Goal: Find specific page/section: Find specific page/section

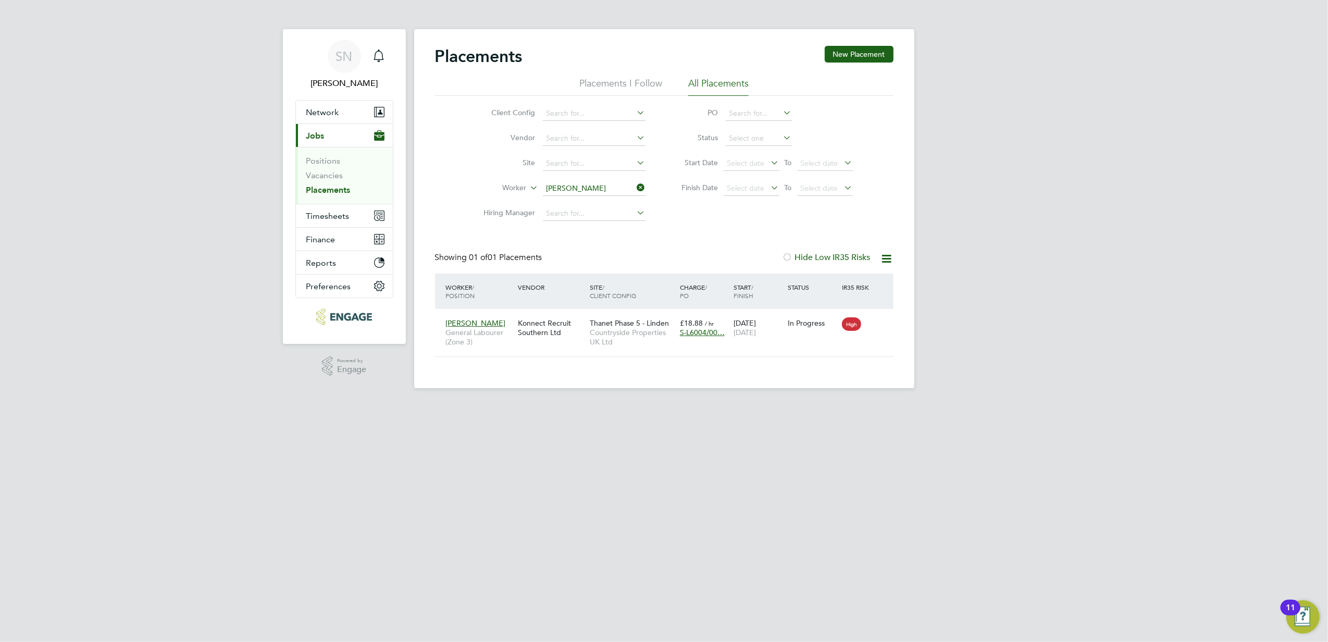
scroll to position [10, 49]
click at [635, 188] on icon at bounding box center [635, 187] width 0 height 15
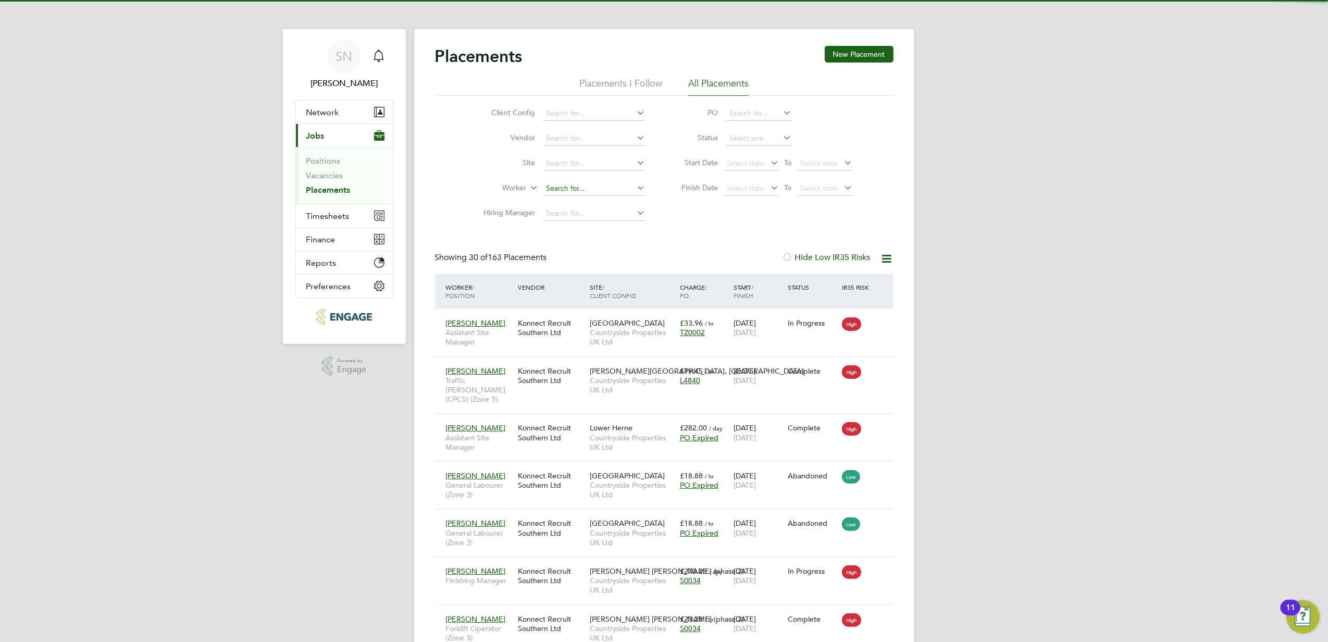
click at [563, 190] on input at bounding box center [594, 188] width 103 height 15
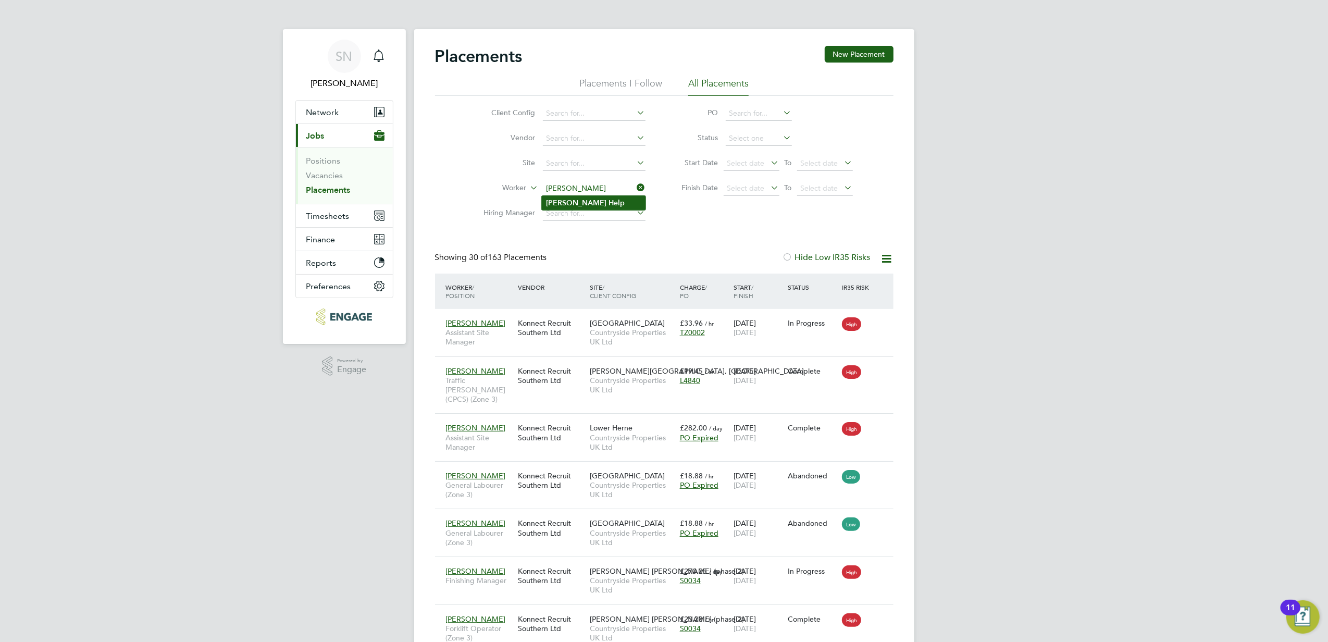
click at [587, 199] on li "Jake Help" at bounding box center [594, 203] width 104 height 14
type input "Jake Help"
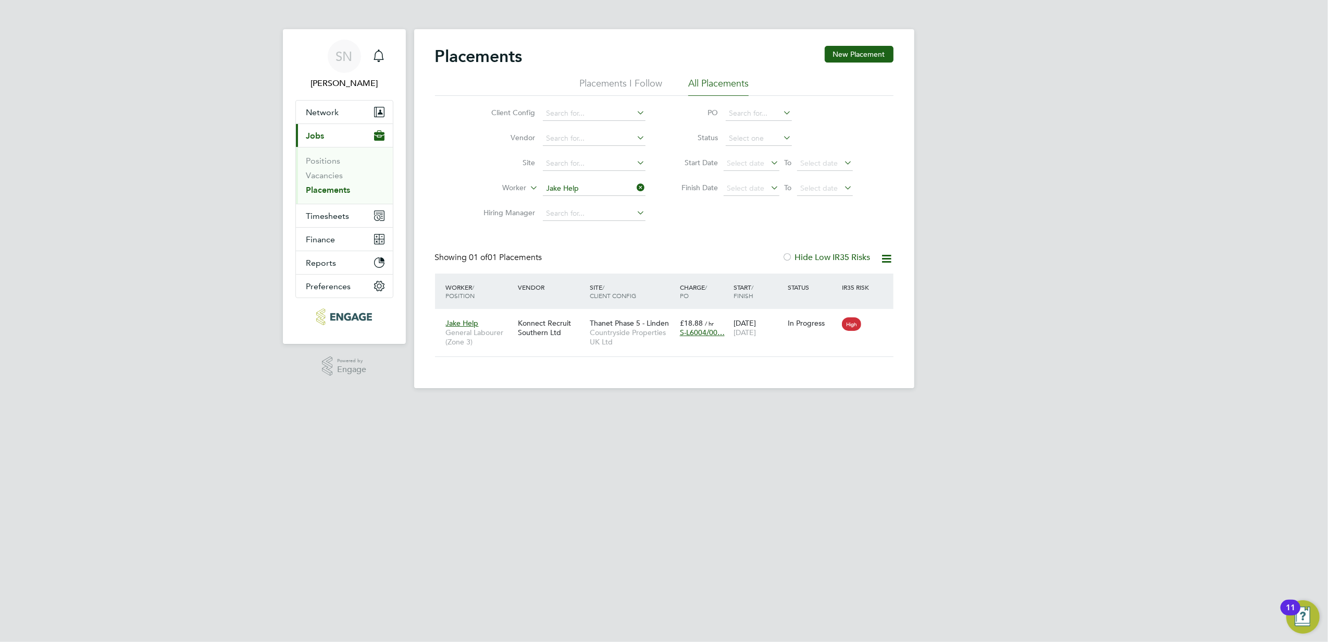
click at [747, 382] on div "Placements New Placement Placements I Follow All Placements Client Config Vendo…" at bounding box center [664, 208] width 500 height 359
click at [759, 351] on div "Jake Help General Labourer (Zone 3) Konnect Recruit Southern Ltd Thanet Phase 5…" at bounding box center [664, 332] width 458 height 47
click at [551, 318] on div "Konnect Recruit Southern Ltd" at bounding box center [551, 327] width 72 height 29
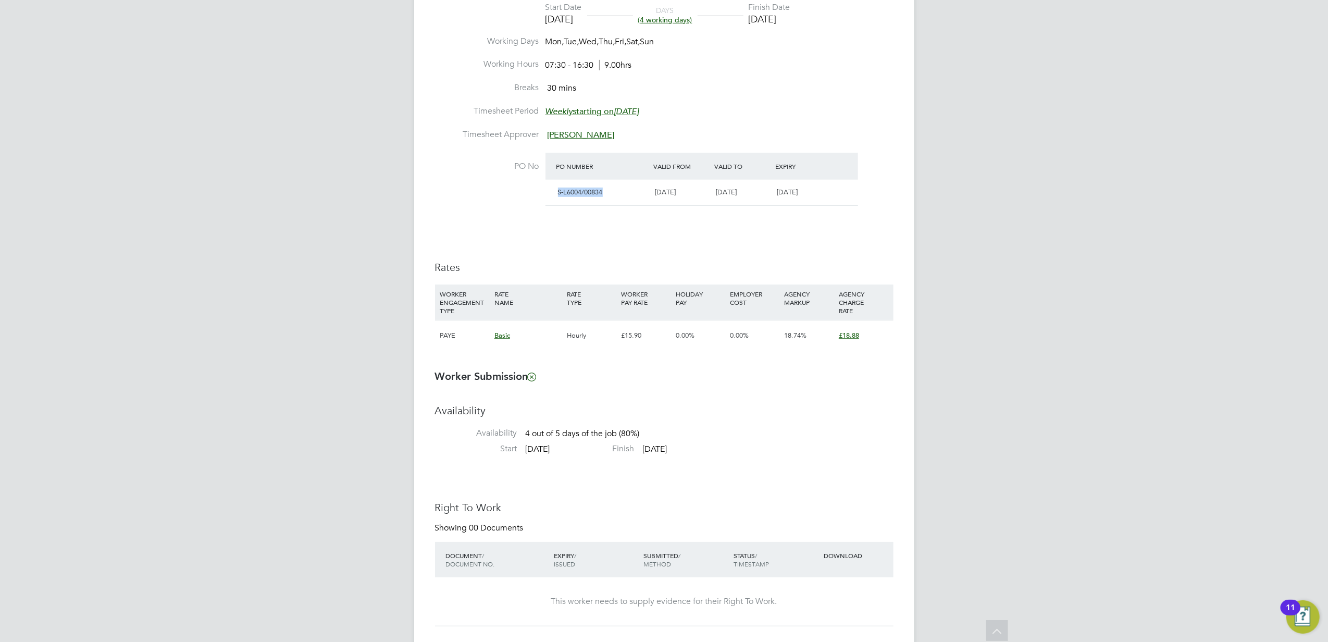
drag, startPoint x: 601, startPoint y: 194, endPoint x: 550, endPoint y: 194, distance: 51.1
click at [550, 194] on div "S-L6004/00834 [DATE] [DATE] [DATE]" at bounding box center [701, 193] width 313 height 26
copy span "S-L6004/00834"
